Goal: Task Accomplishment & Management: Use online tool/utility

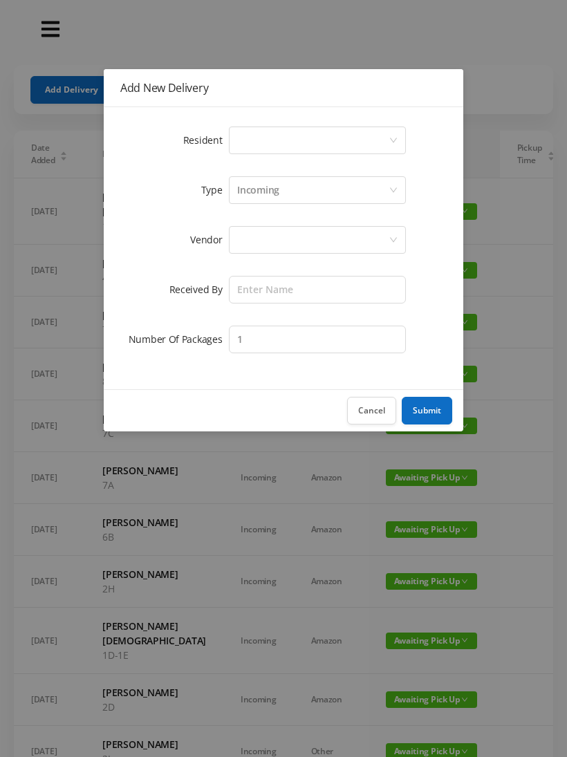
scroll to position [0, 32]
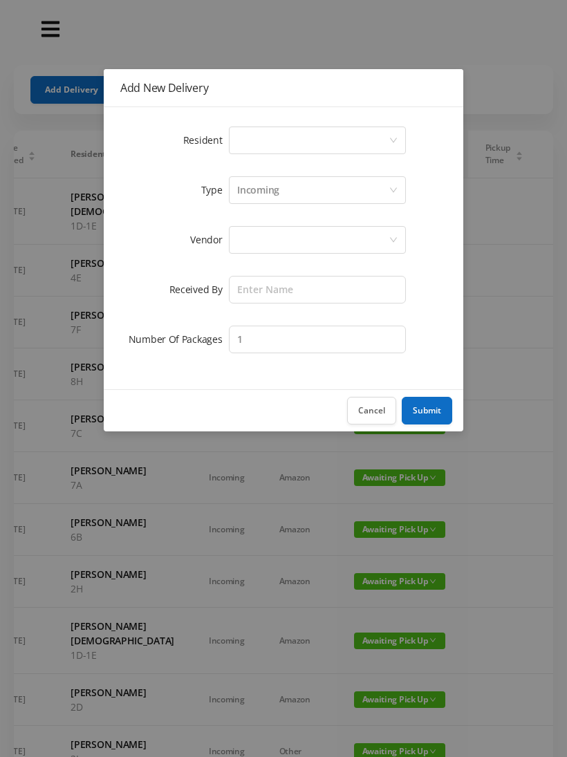
click at [257, 138] on div "Select a person" at bounding box center [312, 140] width 151 height 26
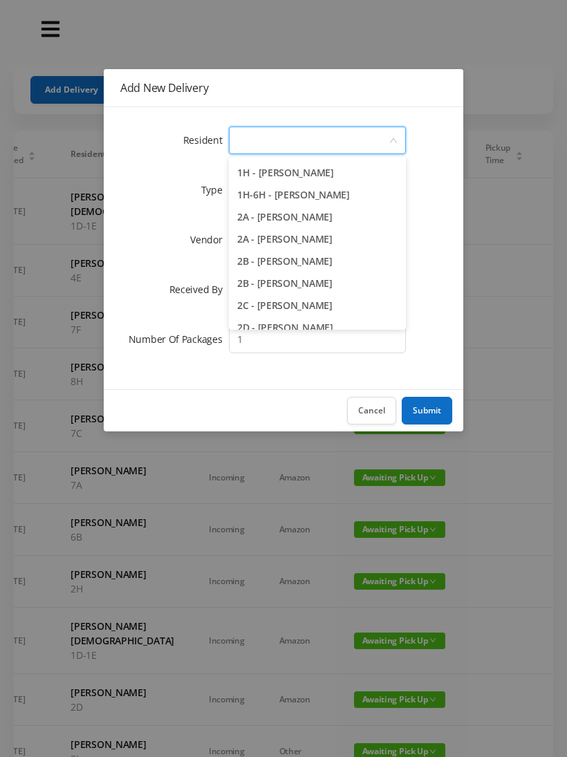
scroll to position [219, 0]
type input "7"
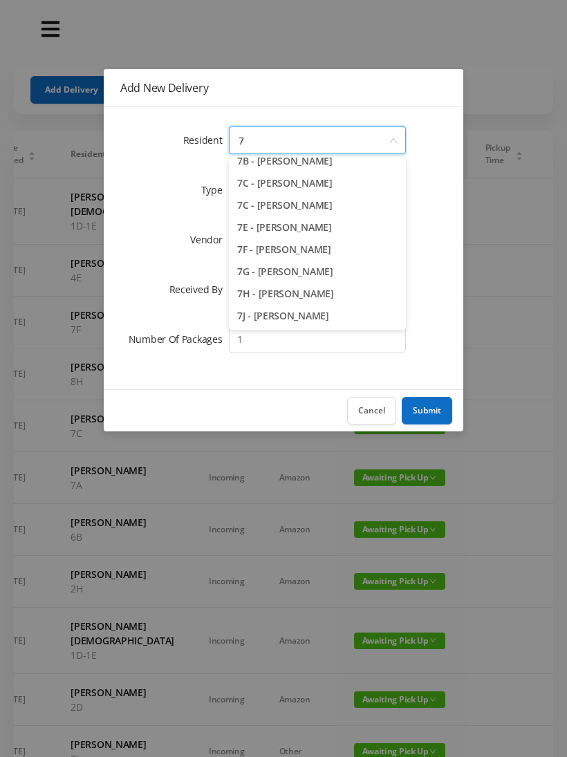
scroll to position [76, 0]
click at [293, 251] on li "7F - [PERSON_NAME]" at bounding box center [317, 249] width 177 height 22
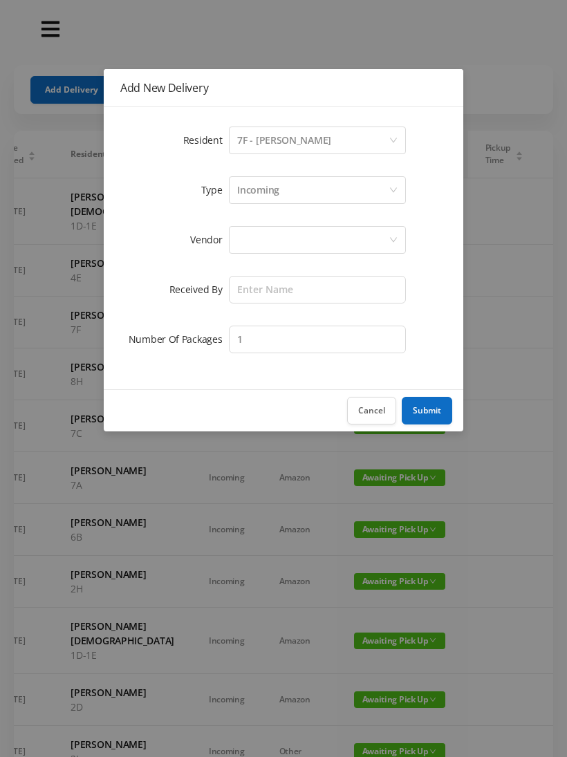
click at [263, 241] on div at bounding box center [312, 240] width 151 height 26
click at [328, 49] on div "Add New Delivery Resident Select a person 7F - [PERSON_NAME] Type Incoming Vend…" at bounding box center [283, 378] width 567 height 757
click at [373, 419] on button "Cancel" at bounding box center [371, 411] width 49 height 28
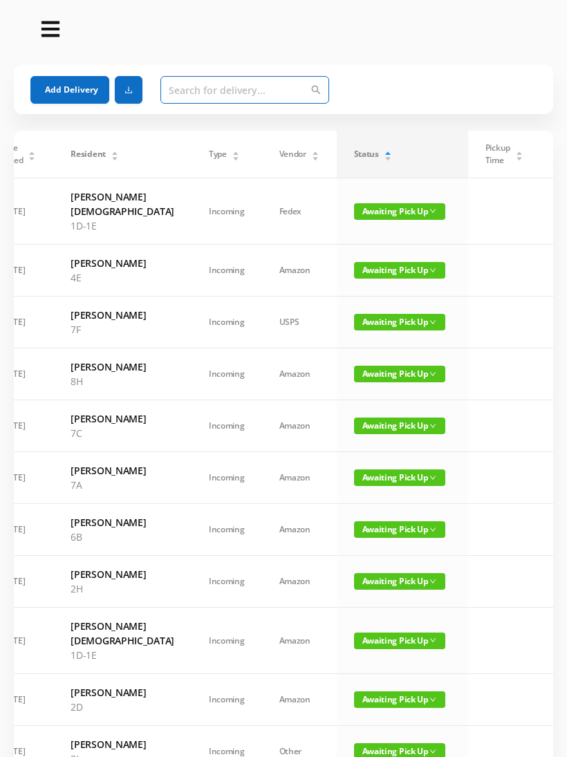
click at [192, 93] on input "text" at bounding box center [244, 90] width 169 height 28
click at [354, 330] on span "Awaiting Pick Up" at bounding box center [399, 322] width 91 height 17
click at [341, 398] on link "Picked Up" at bounding box center [352, 392] width 90 height 22
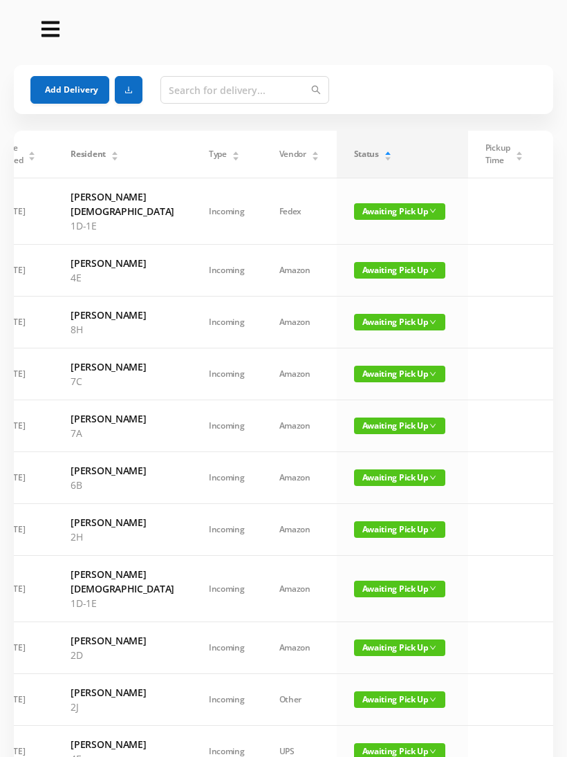
click at [359, 330] on span "Awaiting Pick Up" at bounding box center [399, 322] width 91 height 17
click at [351, 394] on link "Picked Up" at bounding box center [352, 392] width 90 height 22
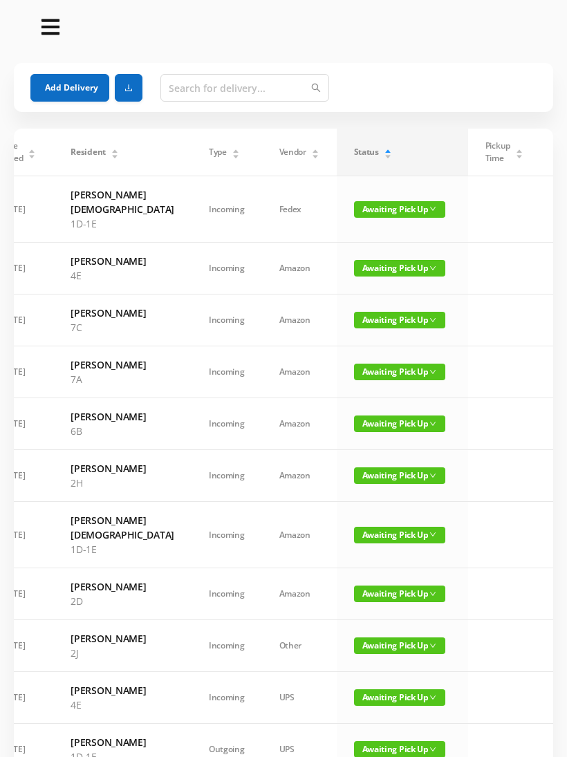
scroll to position [0, 0]
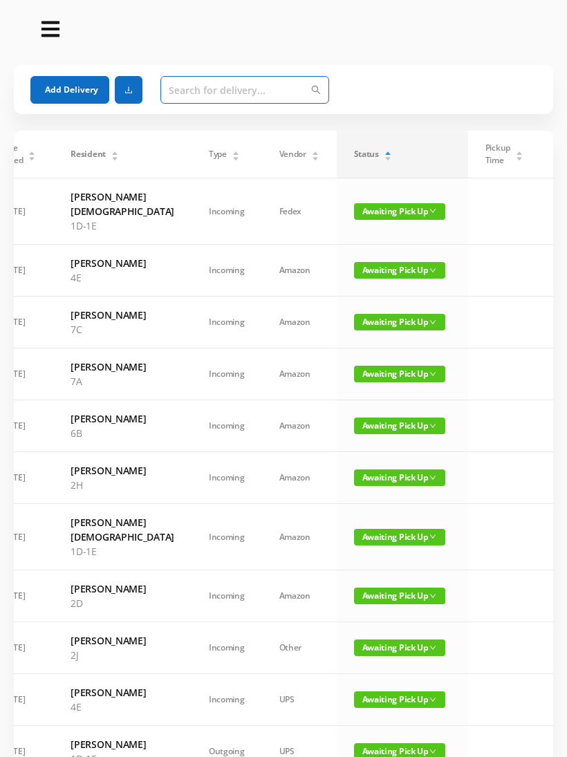
click at [183, 87] on input "text" at bounding box center [244, 90] width 169 height 28
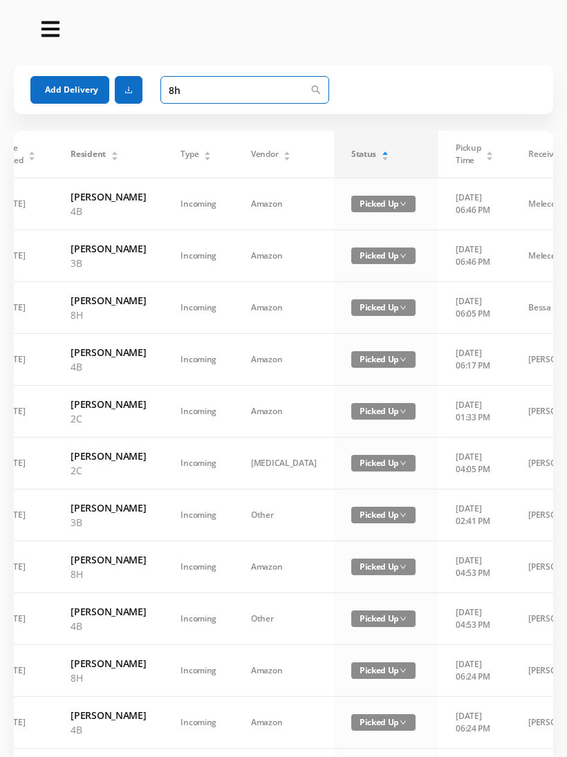
type input "8"
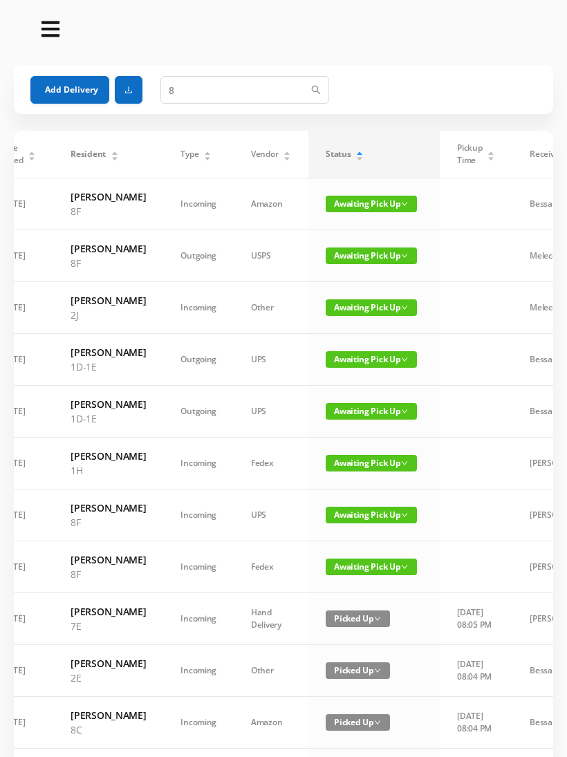
click at [366, 207] on span "Awaiting Pick Up" at bounding box center [370, 204] width 91 height 17
click at [366, 260] on link "Picked Up" at bounding box center [370, 253] width 90 height 22
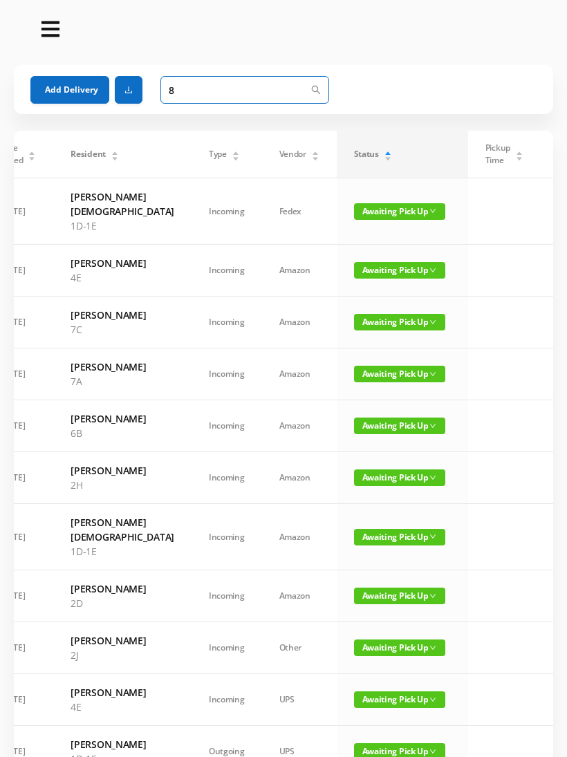
click at [187, 94] on input "8" at bounding box center [244, 90] width 169 height 28
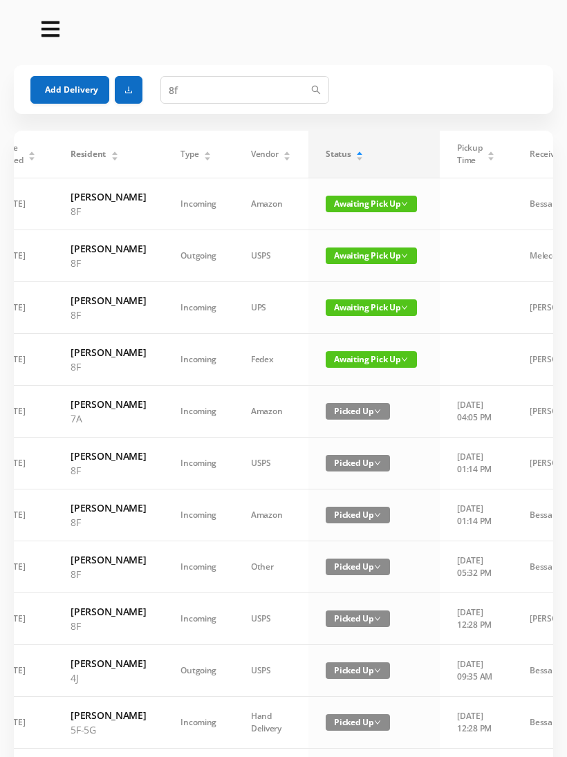
click at [362, 264] on span "Awaiting Pick Up" at bounding box center [370, 255] width 91 height 17
click at [355, 325] on link "Picked Up" at bounding box center [363, 326] width 90 height 22
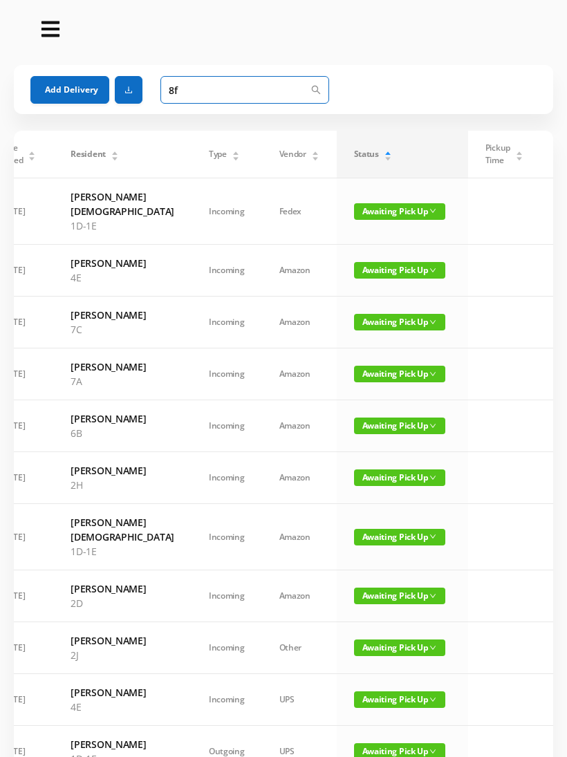
click at [191, 100] on input "8f" at bounding box center [244, 90] width 169 height 28
type input "8"
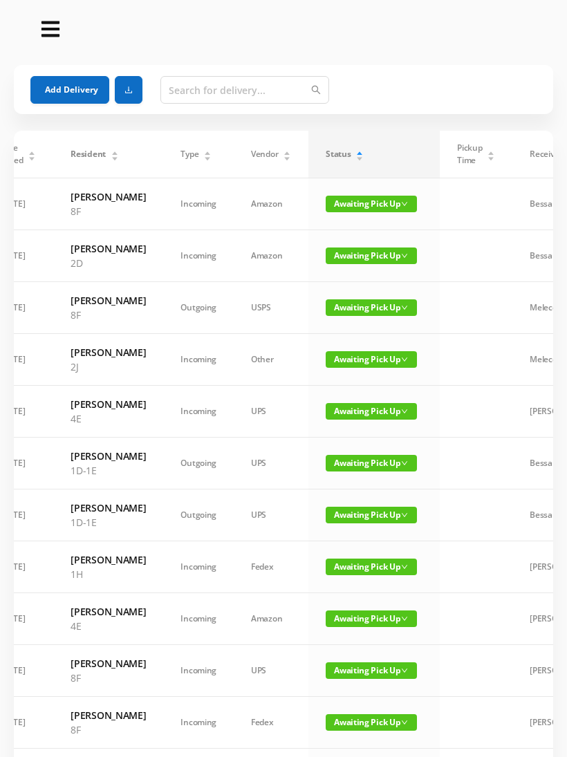
click at [330, 160] on div "Status" at bounding box center [344, 154] width 38 height 12
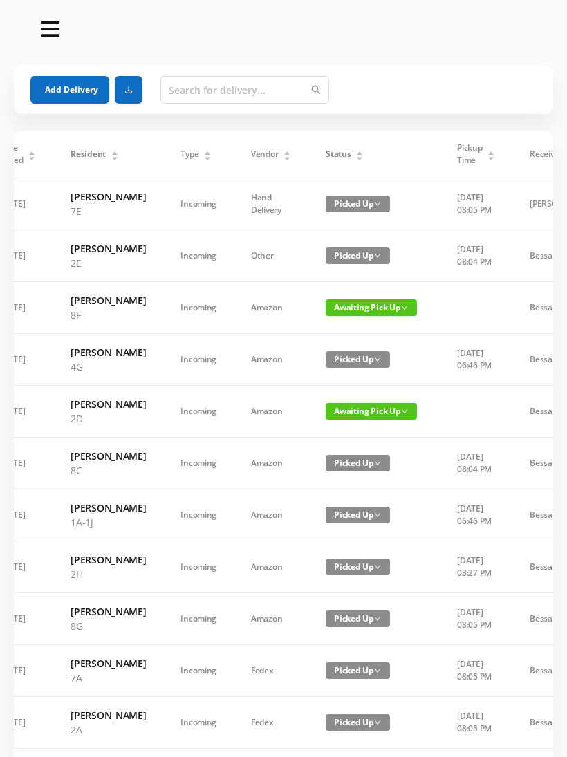
click at [347, 156] on span "Status" at bounding box center [337, 154] width 25 height 12
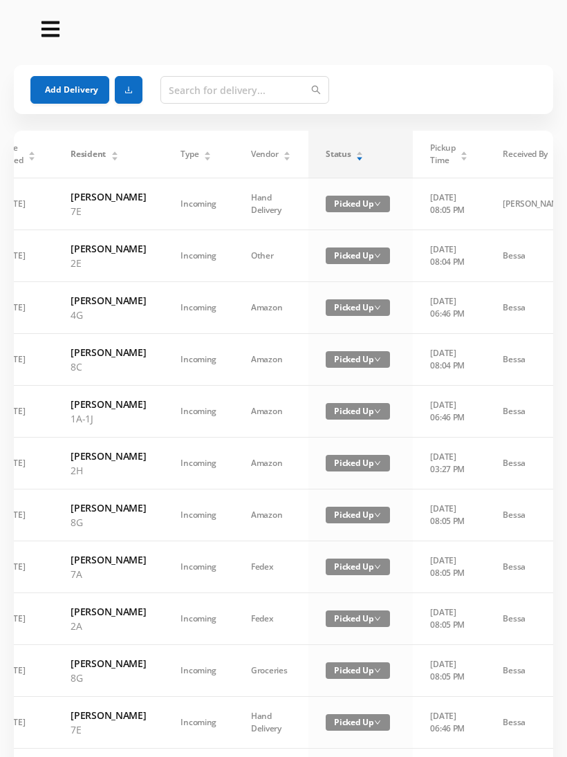
click at [337, 160] on div "Status" at bounding box center [344, 154] width 38 height 12
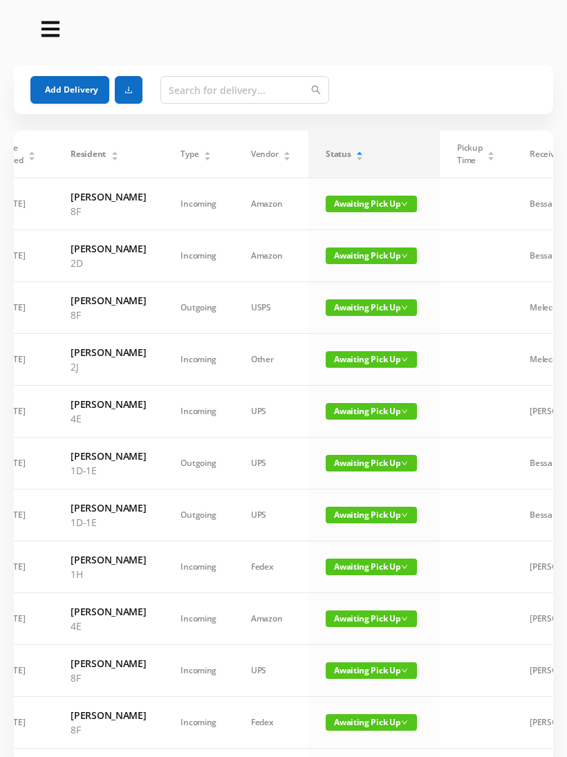
click at [356, 208] on span "Awaiting Pick Up" at bounding box center [370, 204] width 91 height 17
click at [358, 235] on link "Awaiting Pick Up" at bounding box center [356, 236] width 90 height 22
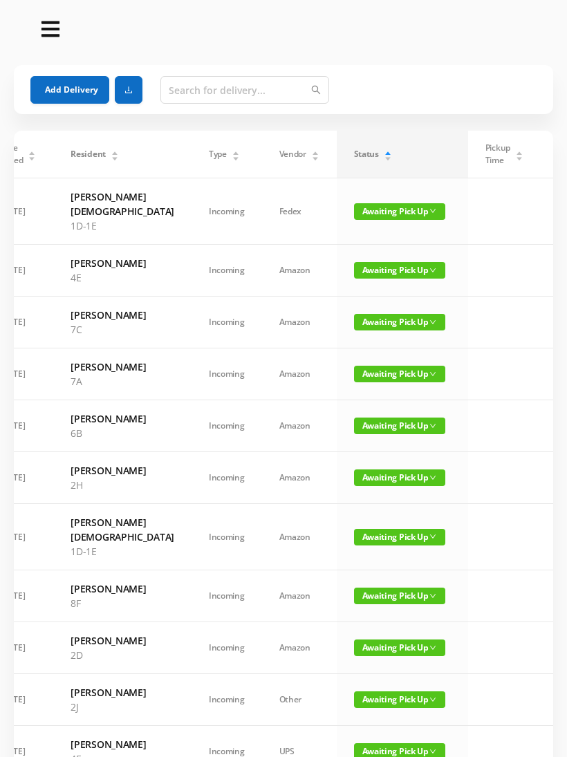
click at [352, 622] on td "Awaiting Pick Up" at bounding box center [402, 596] width 131 height 52
click at [354, 604] on span "Awaiting Pick Up" at bounding box center [399, 595] width 91 height 17
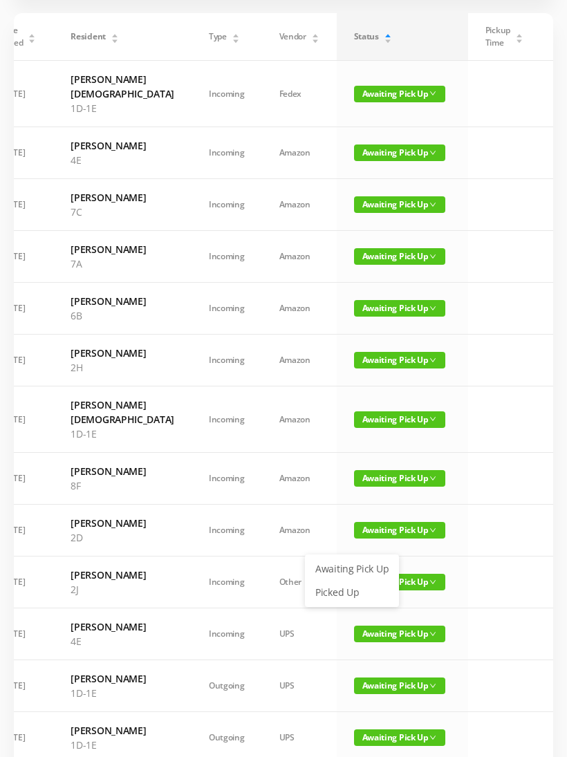
scroll to position [111, 0]
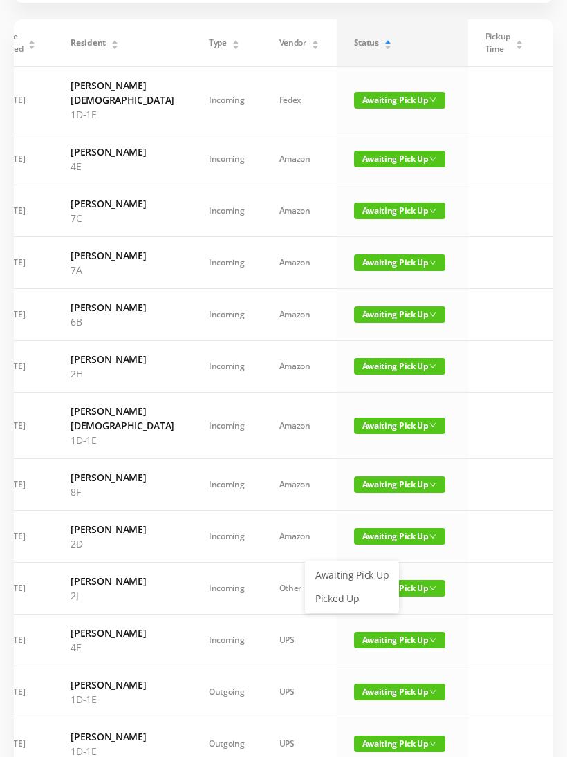
click at [348, 596] on link "Picked Up" at bounding box center [352, 598] width 90 height 22
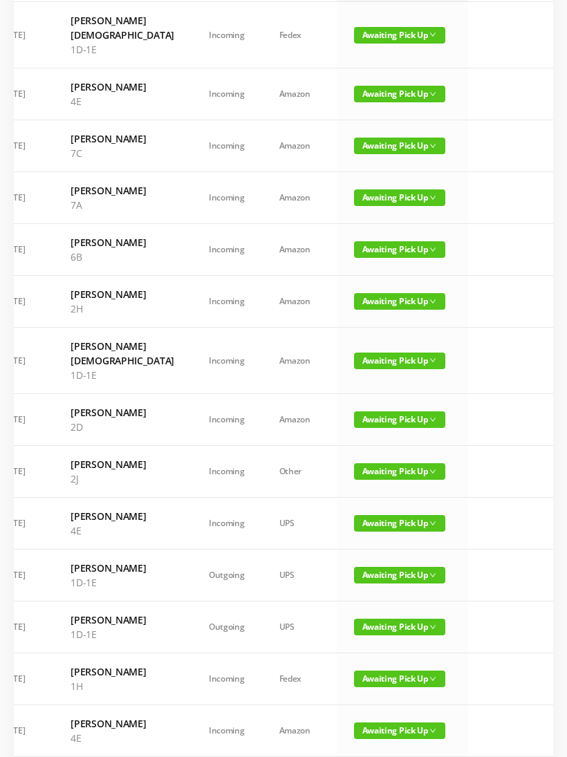
scroll to position [0, 0]
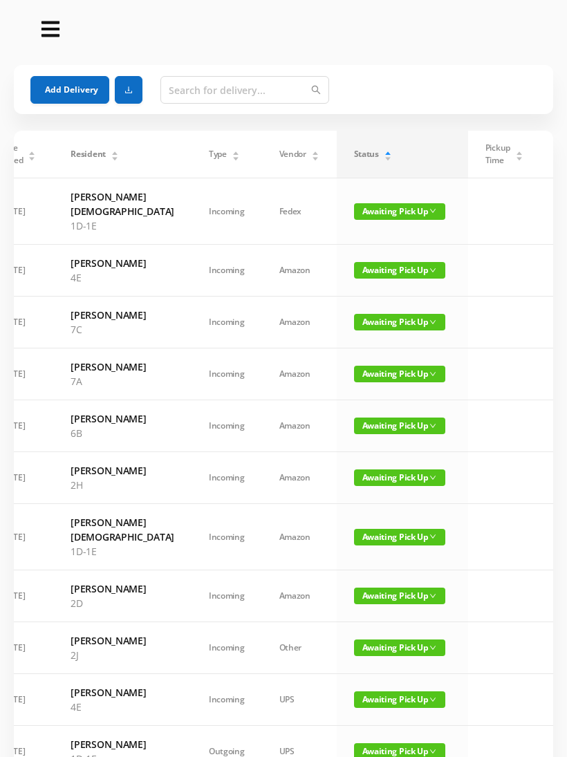
click at [354, 150] on div "Status" at bounding box center [373, 154] width 38 height 12
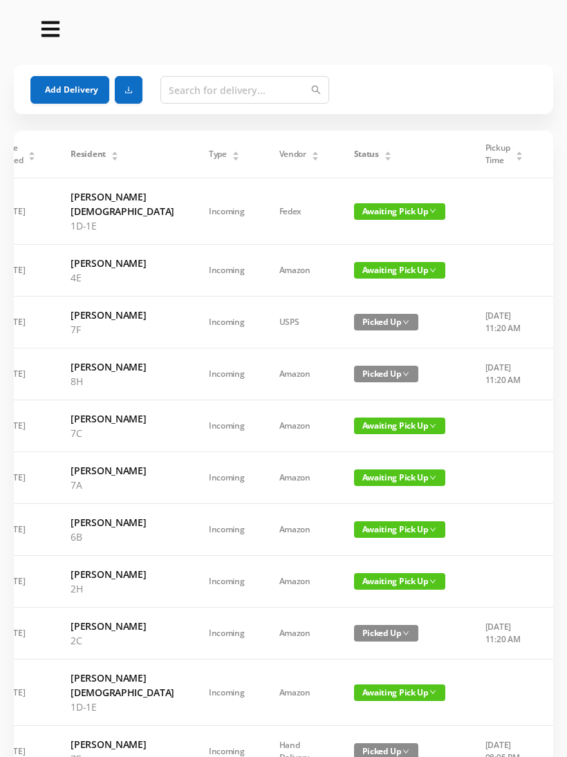
click at [354, 160] on div "Status" at bounding box center [373, 154] width 38 height 12
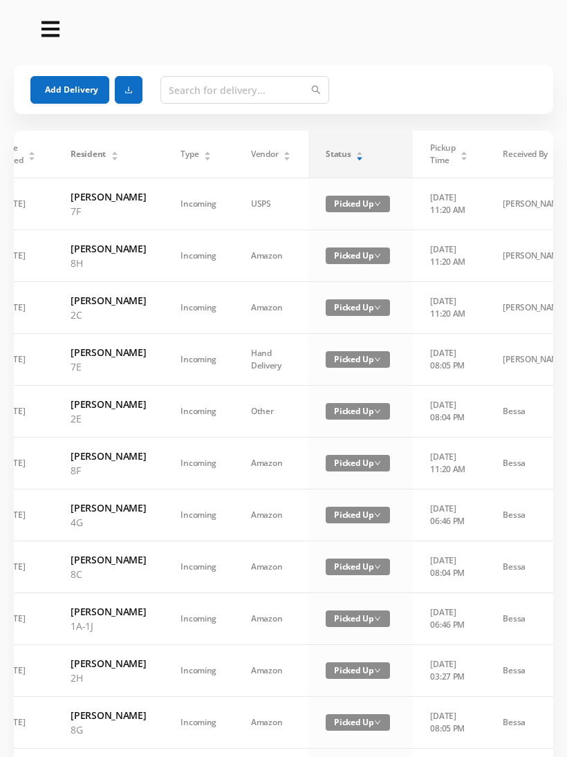
click at [352, 160] on div "Status" at bounding box center [344, 154] width 38 height 12
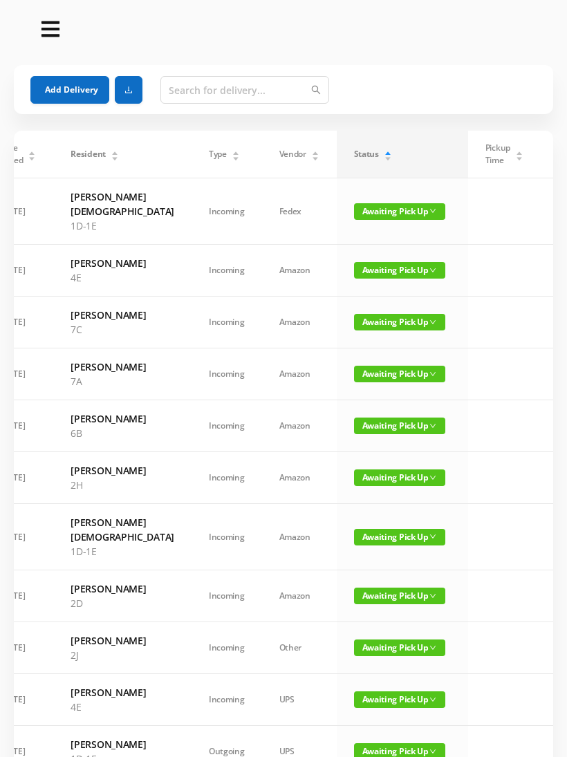
click at [354, 148] on div "Status" at bounding box center [373, 154] width 38 height 12
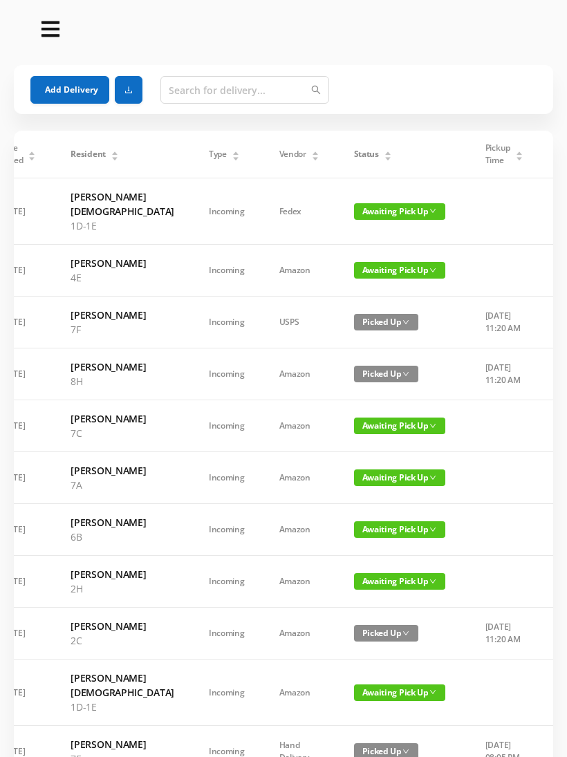
click at [354, 160] on div "Status" at bounding box center [373, 154] width 38 height 12
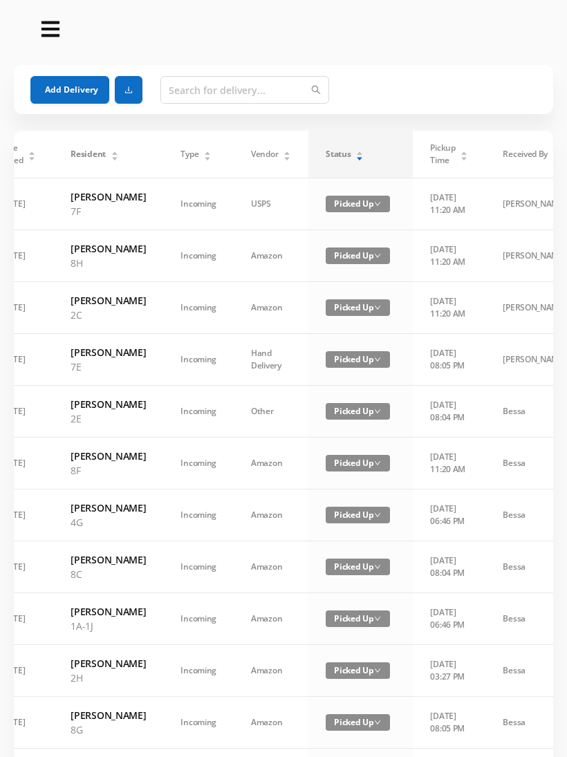
click at [350, 158] on div "Status" at bounding box center [344, 154] width 38 height 12
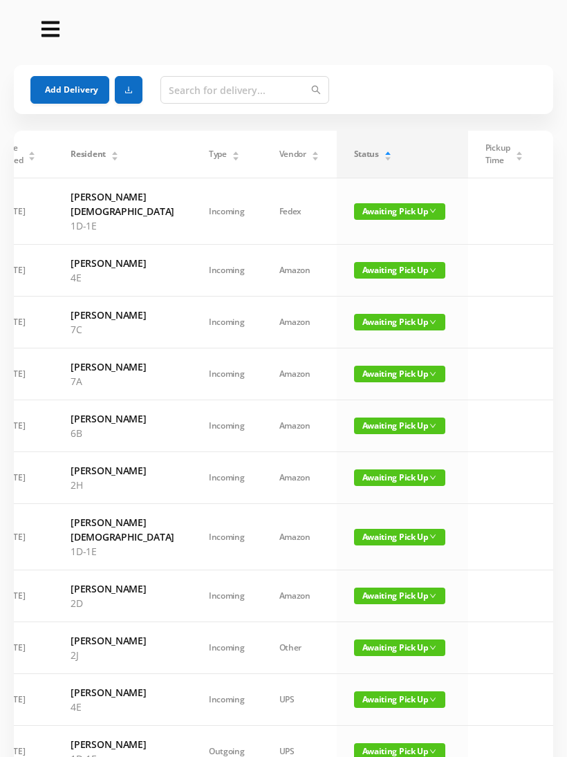
click at [359, 486] on span "Awaiting Pick Up" at bounding box center [399, 477] width 91 height 17
click at [344, 575] on link "Picked Up" at bounding box center [352, 577] width 90 height 22
